Goal: Task Accomplishment & Management: Manage account settings

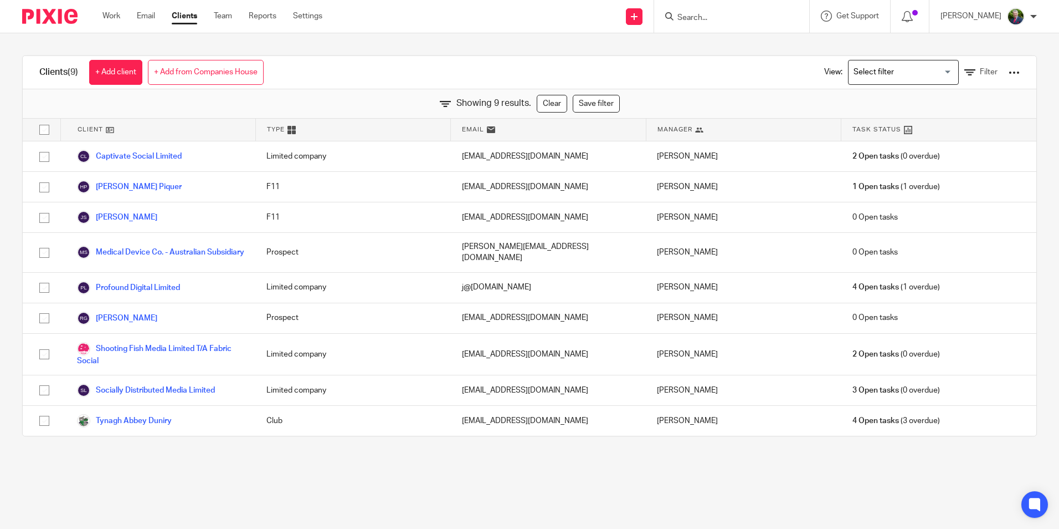
click at [718, 18] on input "Search" at bounding box center [727, 18] width 100 height 10
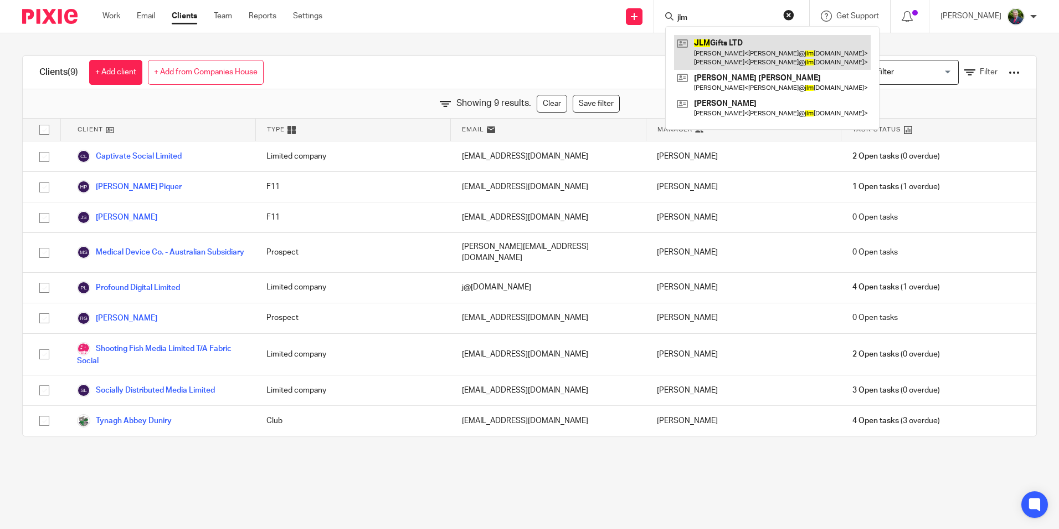
type input "jlm"
click at [754, 57] on link at bounding box center [772, 52] width 197 height 34
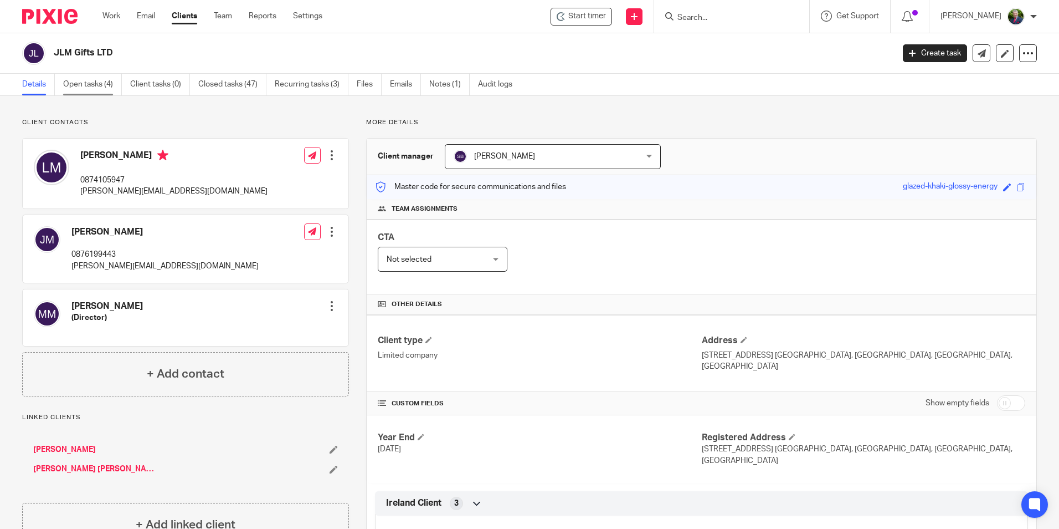
click at [99, 85] on link "Open tasks (4)" at bounding box center [92, 85] width 59 height 22
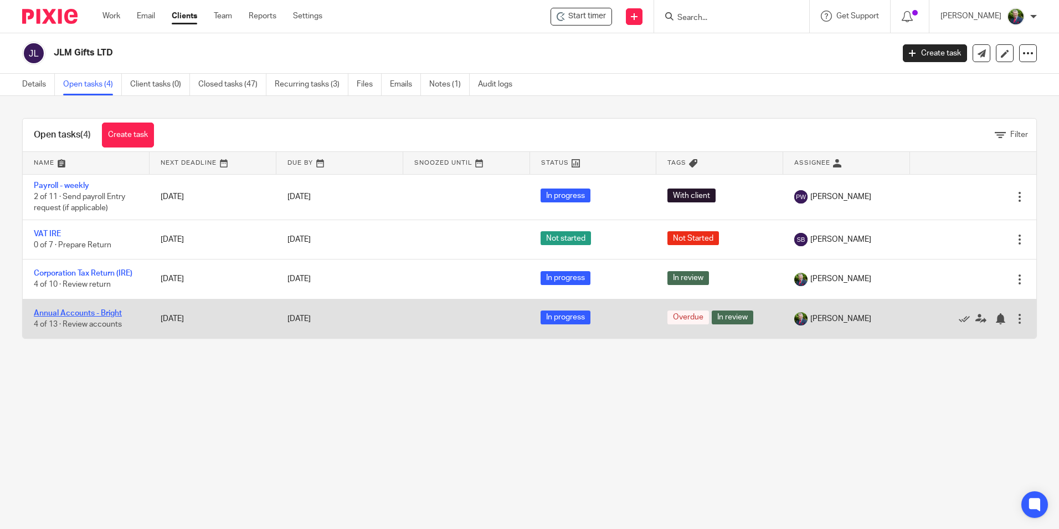
click at [84, 311] on link "Annual Accounts - Bright" at bounding box center [78, 313] width 88 height 8
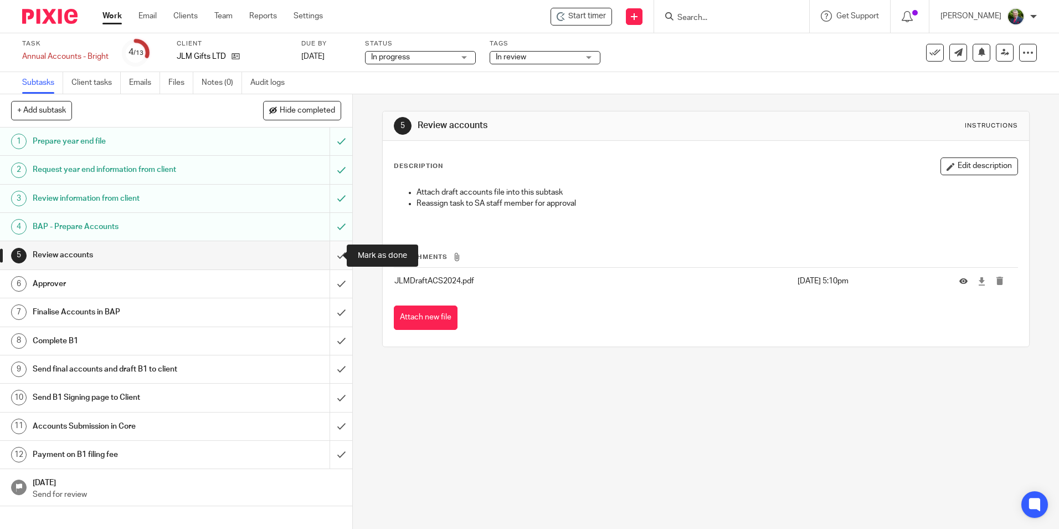
click at [327, 250] on input "submit" at bounding box center [176, 255] width 352 height 28
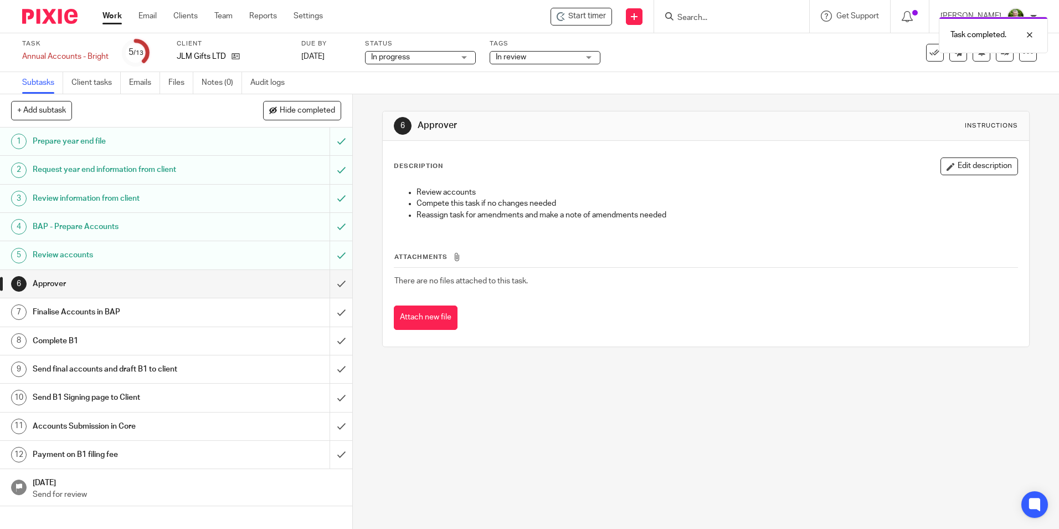
click at [535, 56] on span "In review" at bounding box center [537, 58] width 83 height 12
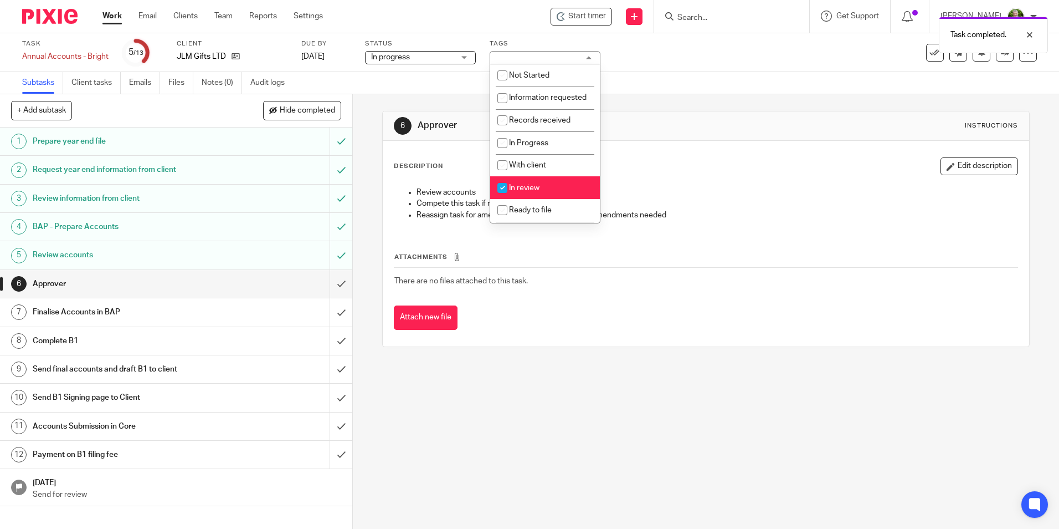
click at [520, 192] on span "In review" at bounding box center [524, 188] width 30 height 8
checkbox input "false"
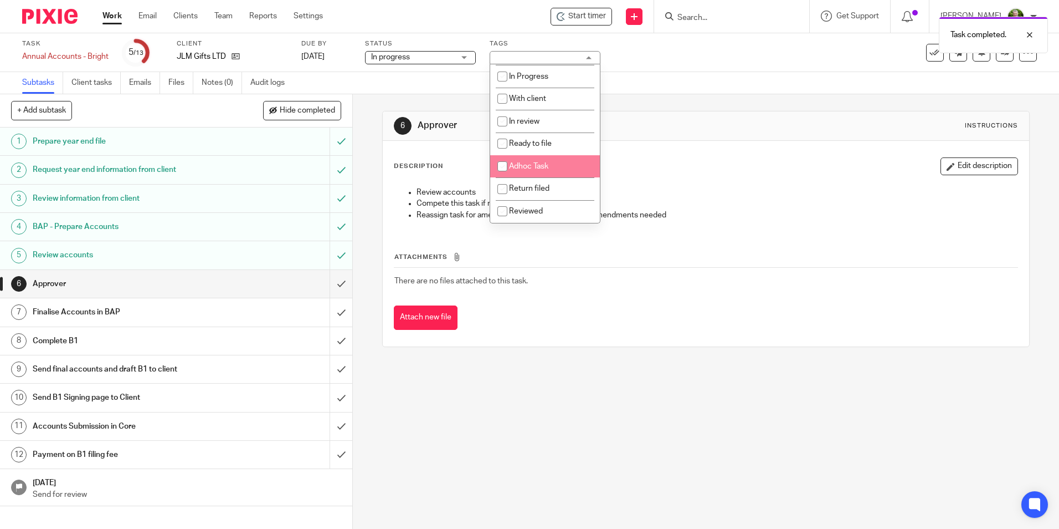
scroll to position [78, 0]
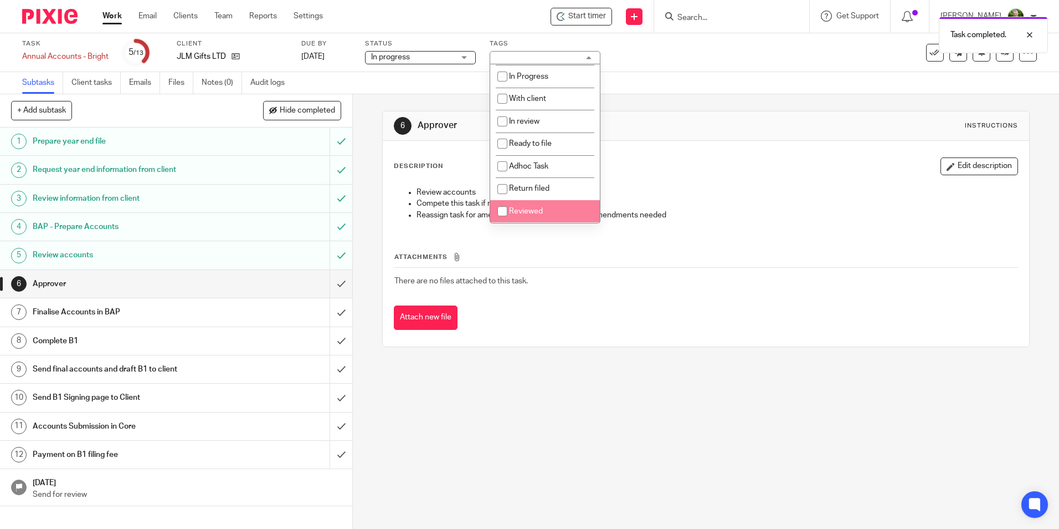
click at [513, 214] on input "checkbox" at bounding box center [502, 211] width 21 height 21
checkbox input "true"
click at [618, 195] on p "Review accounts" at bounding box center [717, 192] width 601 height 11
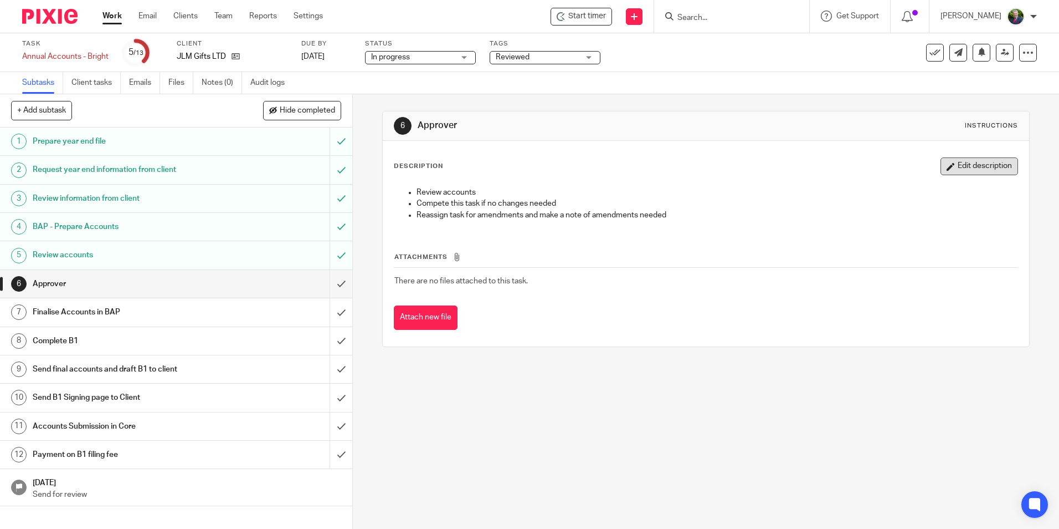
click at [943, 169] on button "Edit description" at bounding box center [980, 166] width 78 height 18
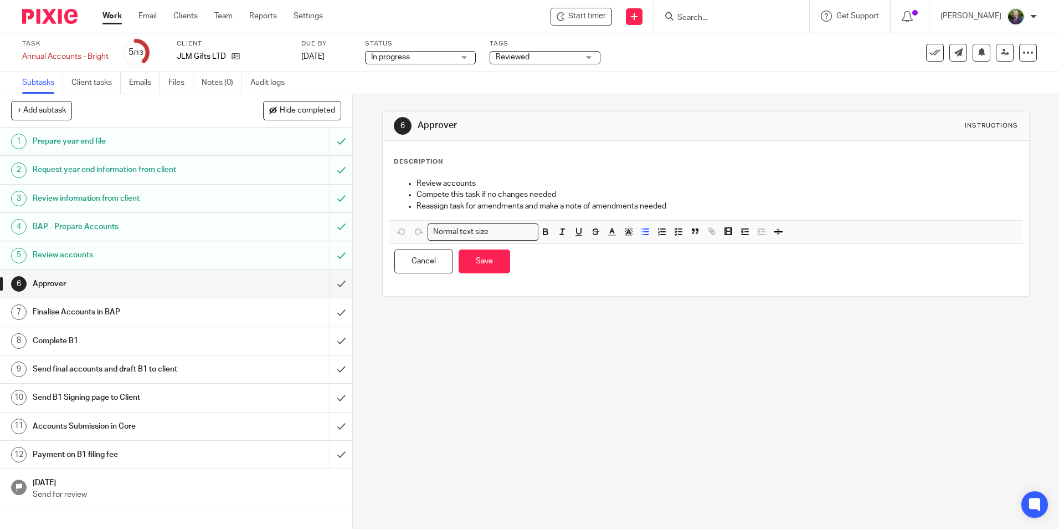
click at [420, 185] on p "Review accounts" at bounding box center [717, 183] width 601 height 11
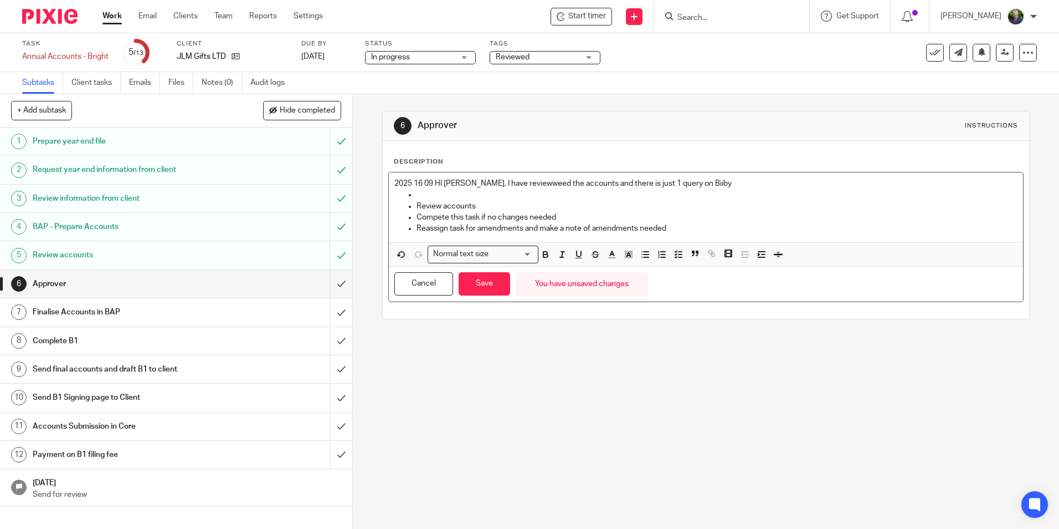
click at [685, 183] on p "2025 16 09 HI Sandra, I have reviewweed the accounts and there is just 1 query …" at bounding box center [706, 183] width 623 height 11
click at [952, 180] on p "2025 16 09 HI Sandra, I have reviewweed the accounts and there is just 1 query …" at bounding box center [706, 183] width 623 height 11
click at [954, 183] on p "2025 16 09 HI Sandra, I have reviewweed the accounts and there is just 1 query …" at bounding box center [706, 183] width 623 height 11
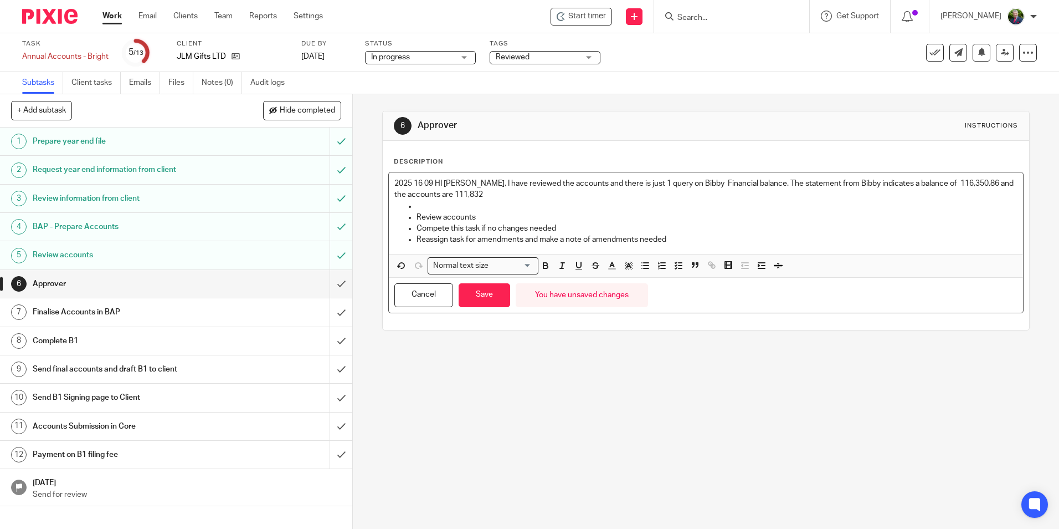
click at [525, 189] on p "2025 16 09 HI Sandra, I have reviewed the accounts and there is just 1 query on…" at bounding box center [706, 189] width 623 height 23
click at [493, 201] on p at bounding box center [717, 206] width 601 height 11
click at [474, 196] on p "2025 16 09 HI Sandra, I have reviewed the accounts and there is just 1 query on…" at bounding box center [706, 189] width 623 height 23
click at [644, 195] on p "2025 16 09 HI Sandra, I have reviewed the accounts and there is just 1 query on…" at bounding box center [706, 189] width 623 height 23
click at [1001, 54] on icon at bounding box center [1005, 52] width 8 height 8
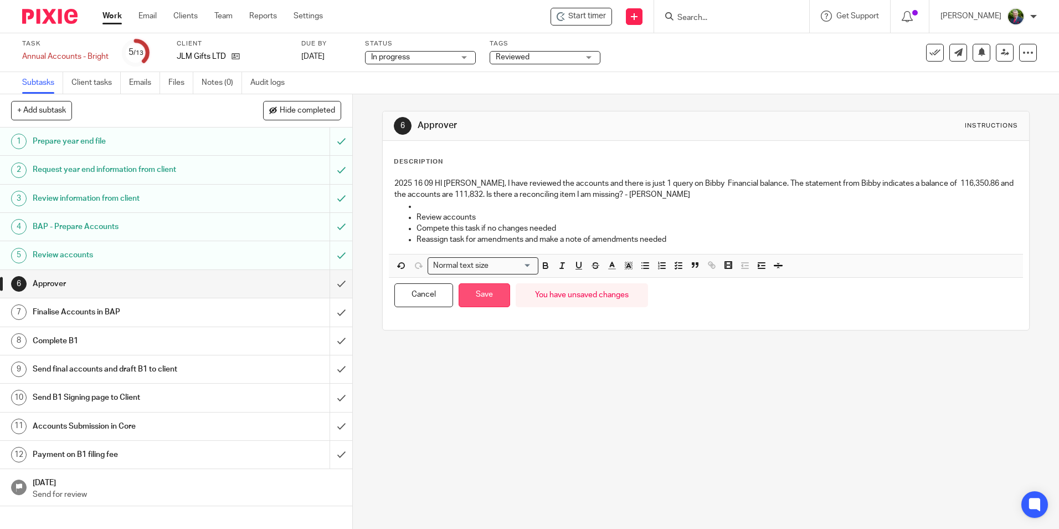
click at [476, 298] on button "Save" at bounding box center [485, 295] width 52 height 24
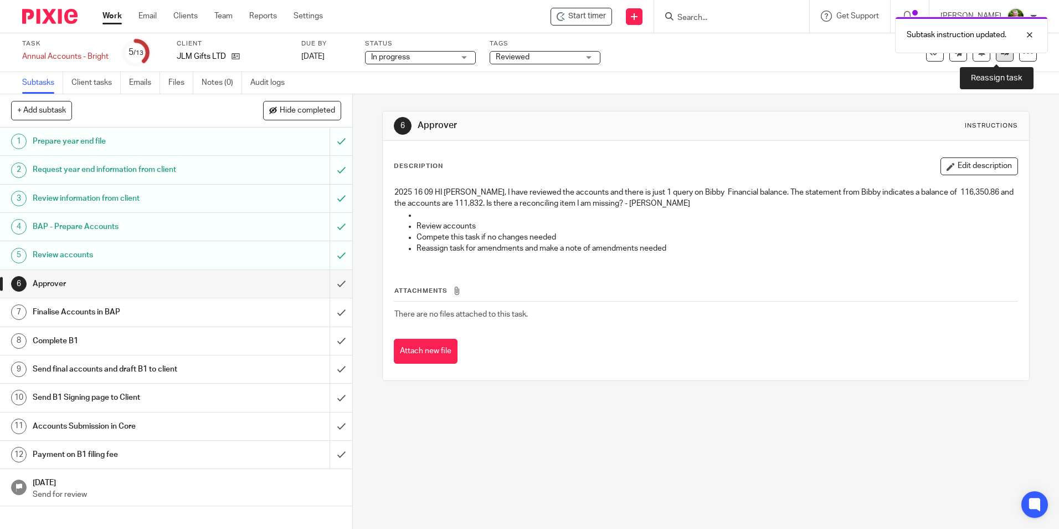
click at [996, 57] on link at bounding box center [1005, 53] width 18 height 18
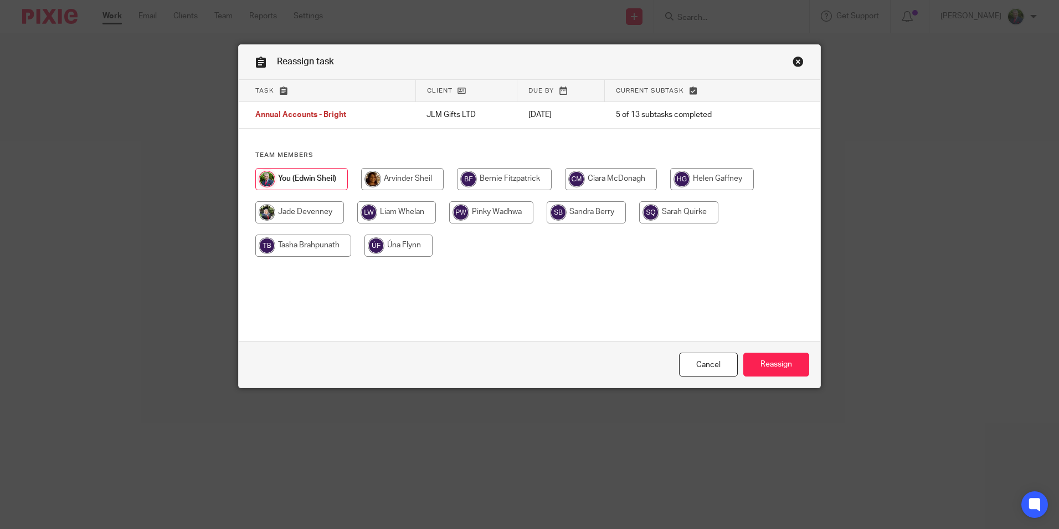
click at [593, 217] on input "radio" at bounding box center [586, 212] width 79 height 22
radio input "true"
click at [771, 364] on input "Reassign" at bounding box center [777, 364] width 66 height 24
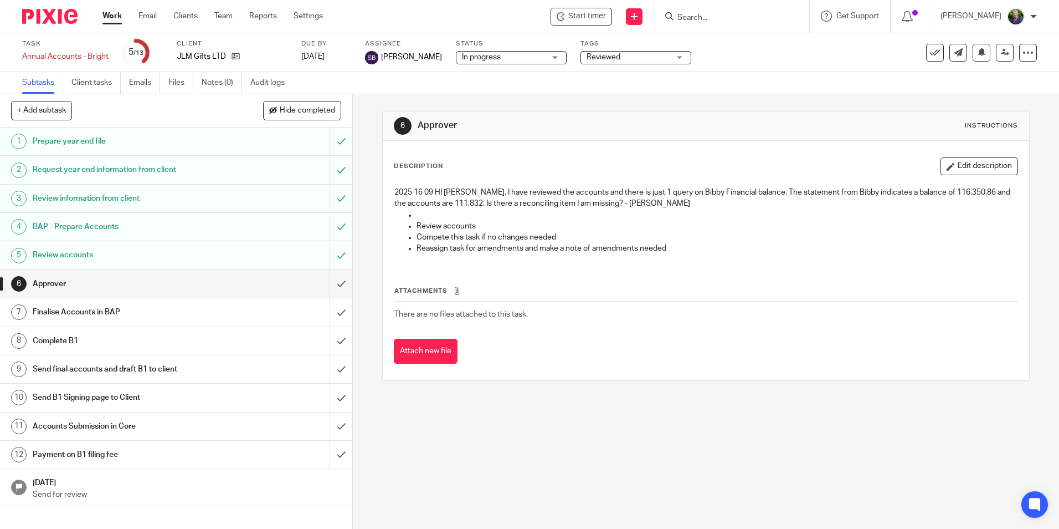
drag, startPoint x: 123, startPoint y: 13, endPoint x: 109, endPoint y: 17, distance: 14.4
click at [123, 13] on ul "Work Email Clients Team Reports Settings" at bounding box center [221, 16] width 237 height 11
click at [109, 17] on link "Work" at bounding box center [112, 16] width 19 height 11
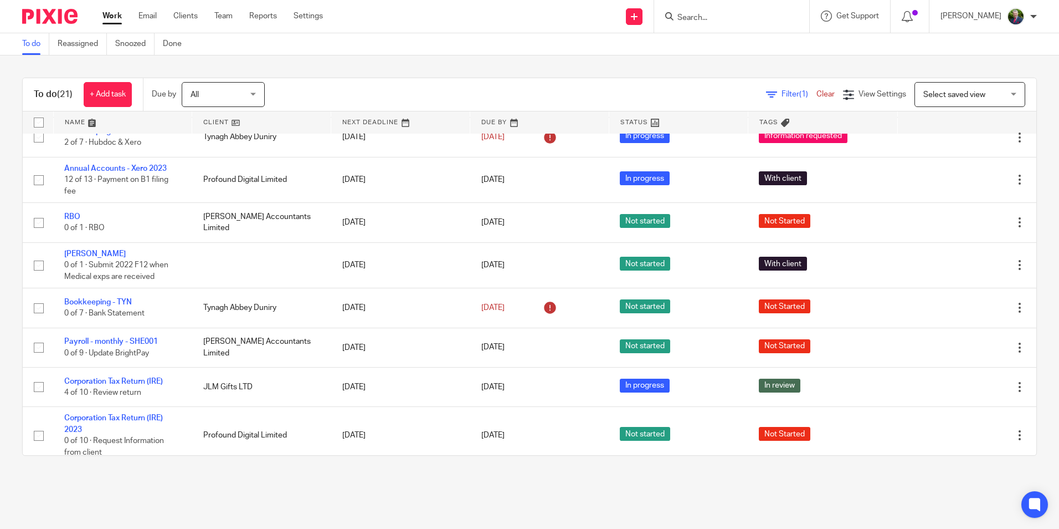
scroll to position [592, 0]
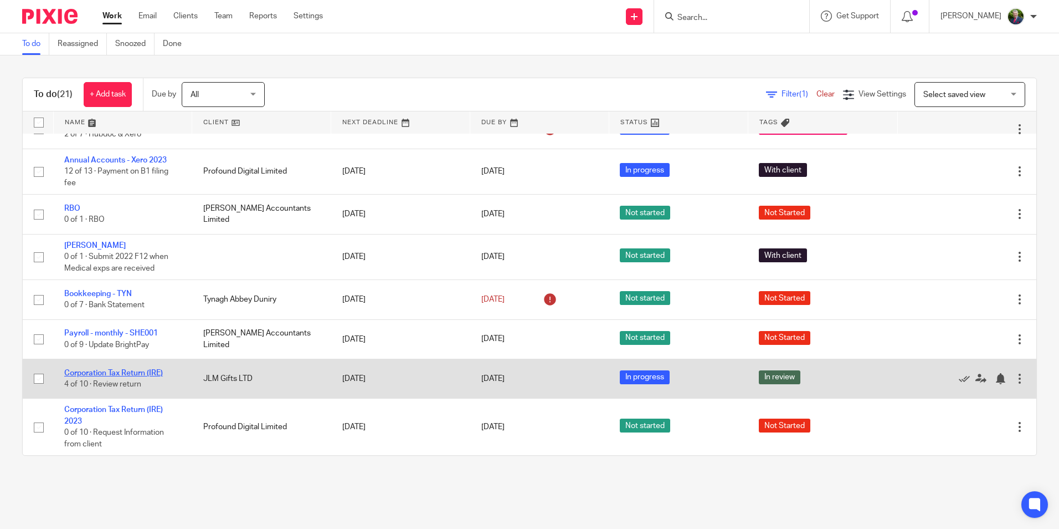
click at [146, 372] on link "Corporation Tax Return (IRE)" at bounding box center [113, 373] width 99 height 8
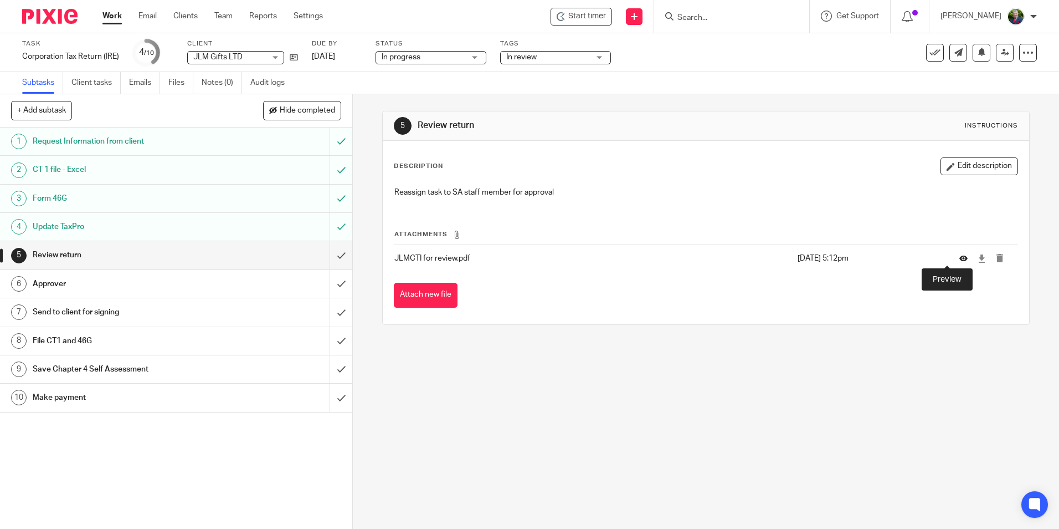
click at [960, 259] on icon at bounding box center [964, 258] width 8 height 8
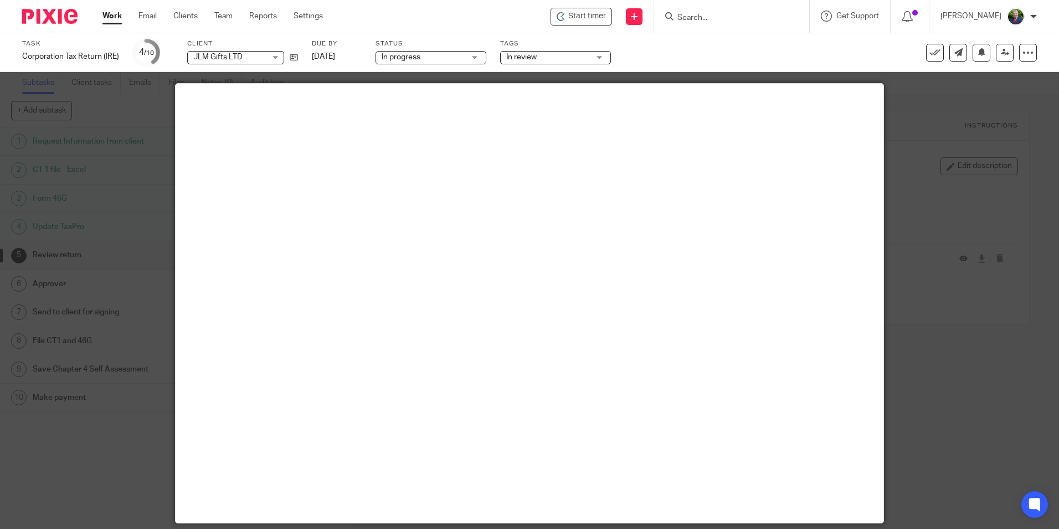
click at [938, 270] on div at bounding box center [529, 264] width 1059 height 529
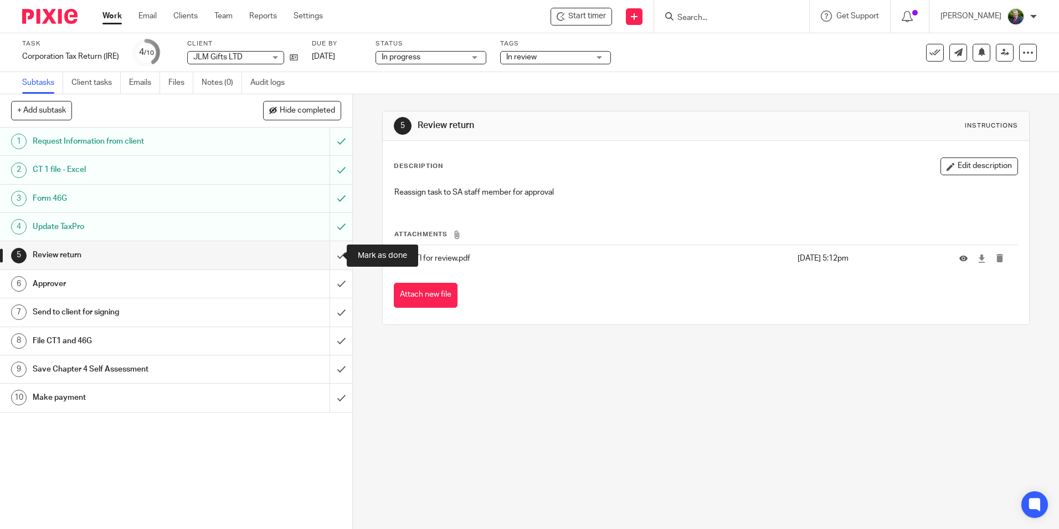
click at [329, 256] on input "submit" at bounding box center [176, 255] width 352 height 28
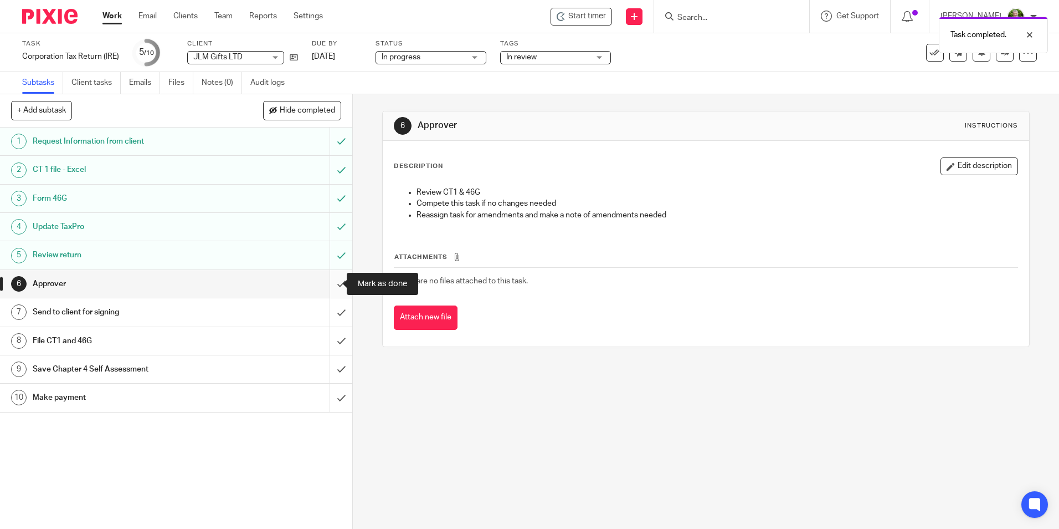
click at [330, 281] on input "submit" at bounding box center [176, 284] width 352 height 28
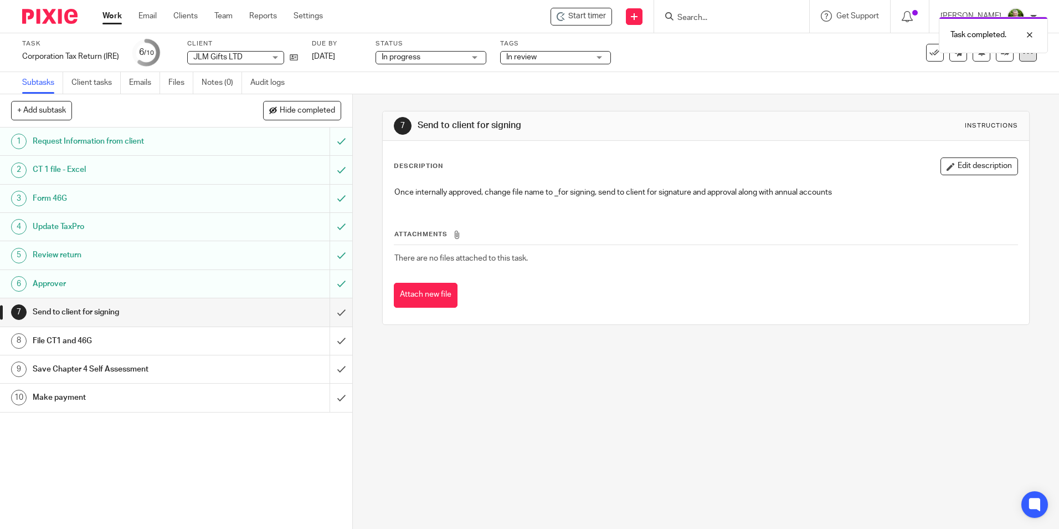
click at [1020, 58] on div at bounding box center [1029, 53] width 18 height 18
click at [872, 85] on div "Subtasks Client tasks Emails Files Notes (0) Audit logs" at bounding box center [529, 83] width 1059 height 22
click at [996, 59] on link at bounding box center [1005, 53] width 18 height 18
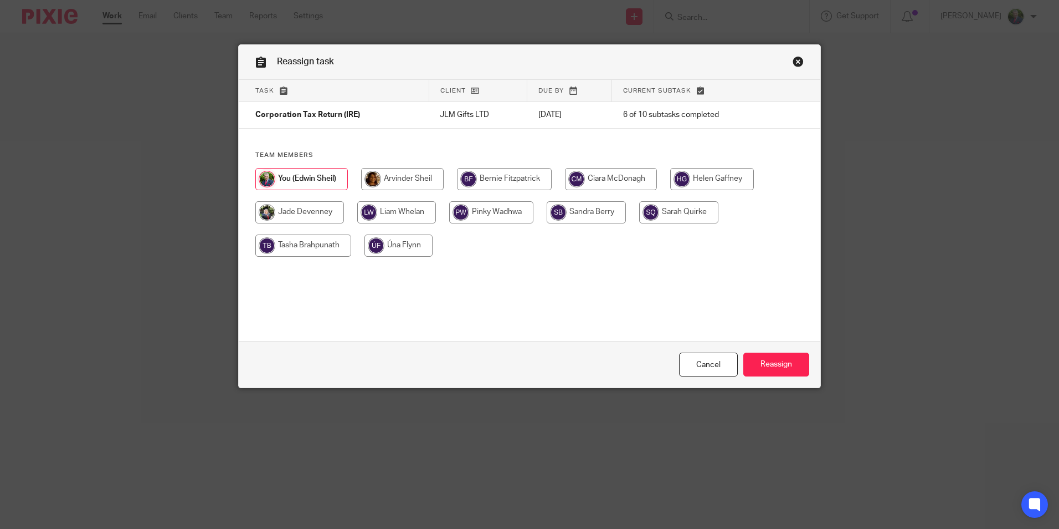
click at [585, 216] on input "radio" at bounding box center [586, 212] width 79 height 22
radio input "true"
click at [762, 363] on input "Reassign" at bounding box center [777, 364] width 66 height 24
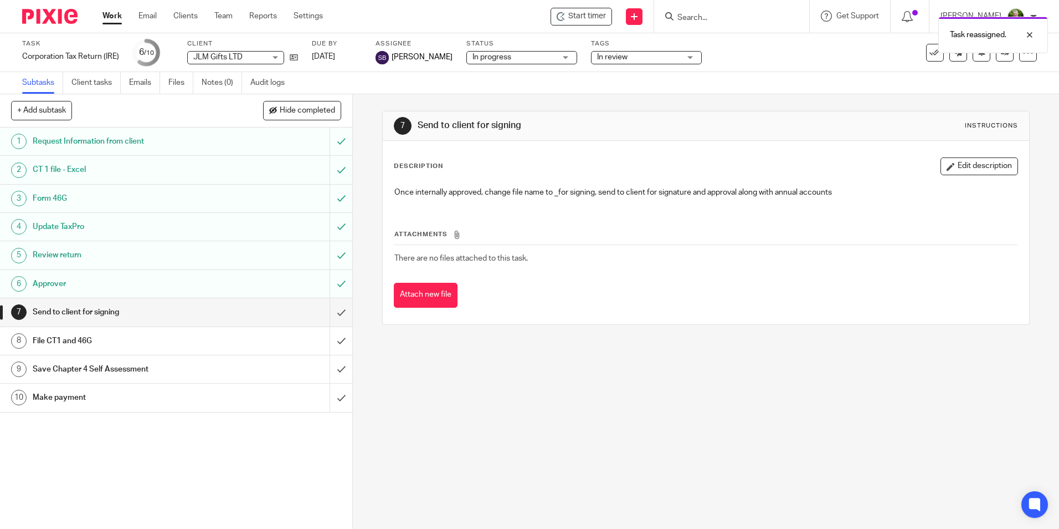
click at [619, 60] on span "In review" at bounding box center [638, 58] width 83 height 12
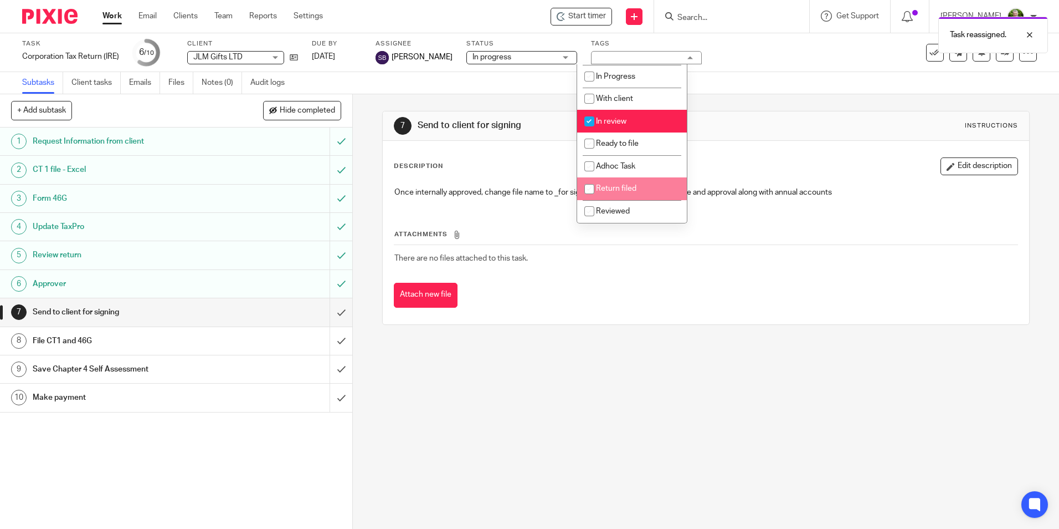
scroll to position [78, 0]
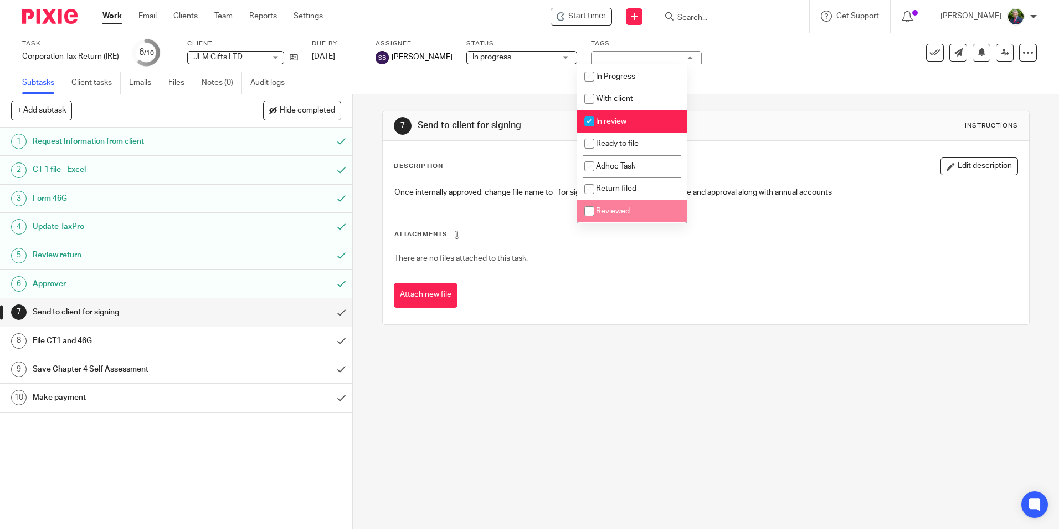
click at [623, 209] on span "Reviewed" at bounding box center [613, 211] width 34 height 8
checkbox input "true"
click at [588, 121] on input "checkbox" at bounding box center [589, 121] width 21 height 21
checkbox input "false"
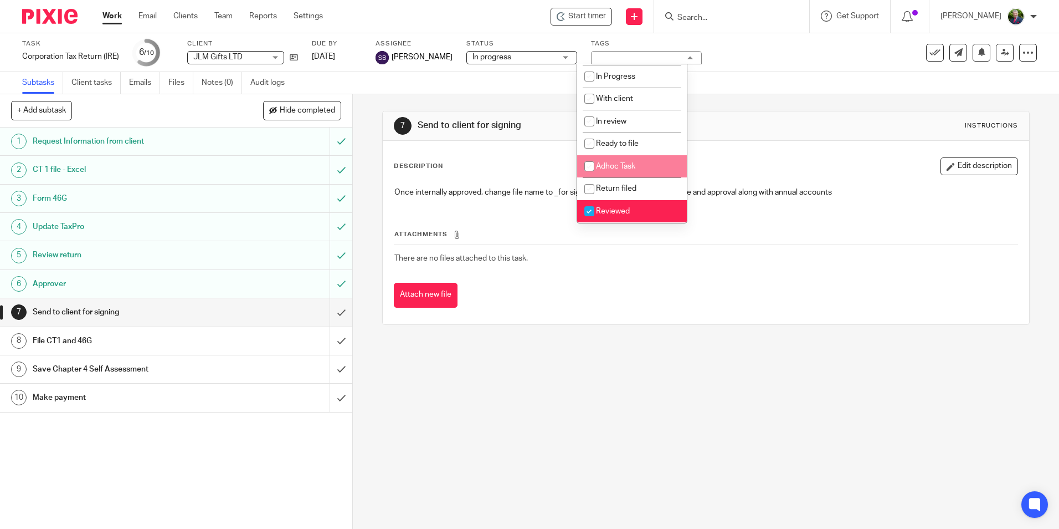
click at [746, 125] on div "7 Send to client for signing Instructions" at bounding box center [706, 126] width 624 height 18
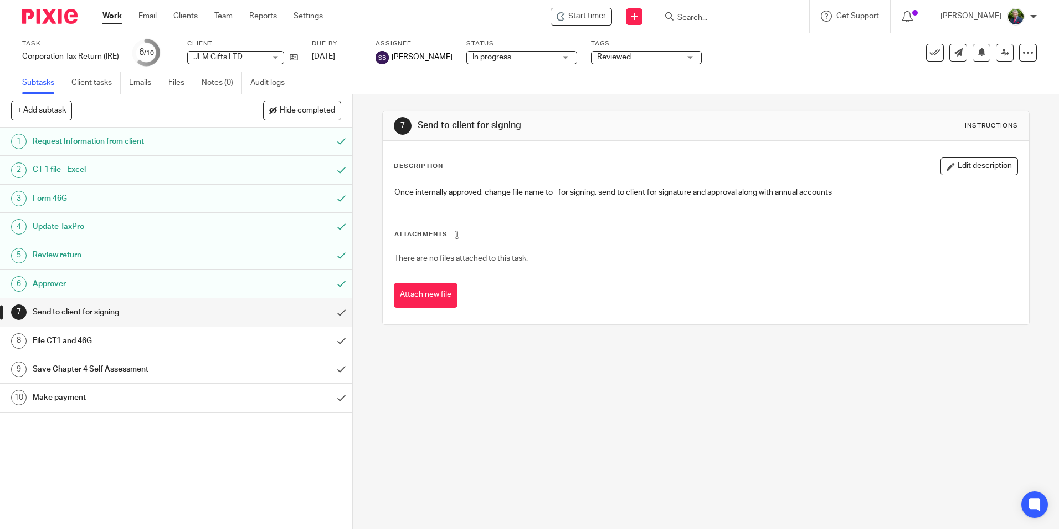
click at [115, 15] on link "Work" at bounding box center [112, 16] width 19 height 11
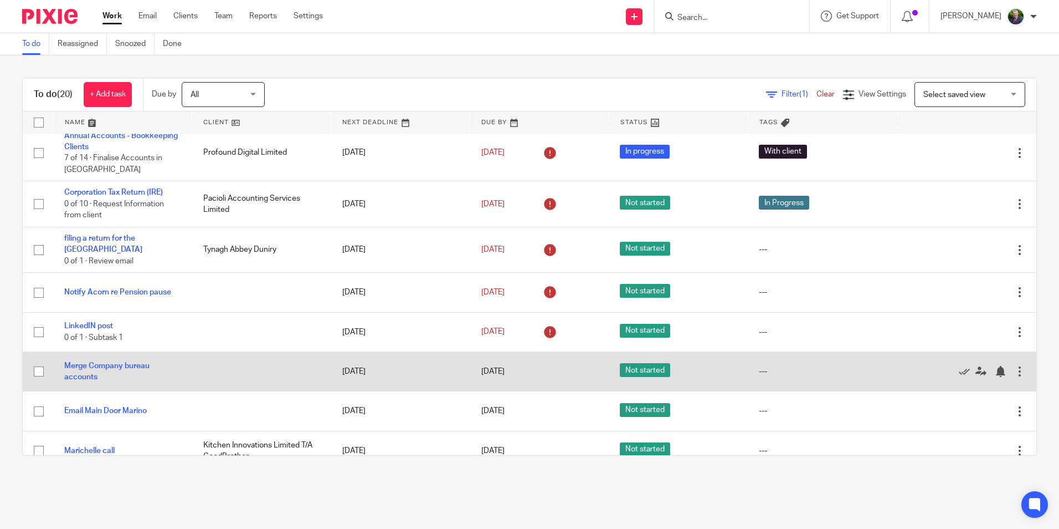
scroll to position [55, 0]
